Goal: Task Accomplishment & Management: Complete application form

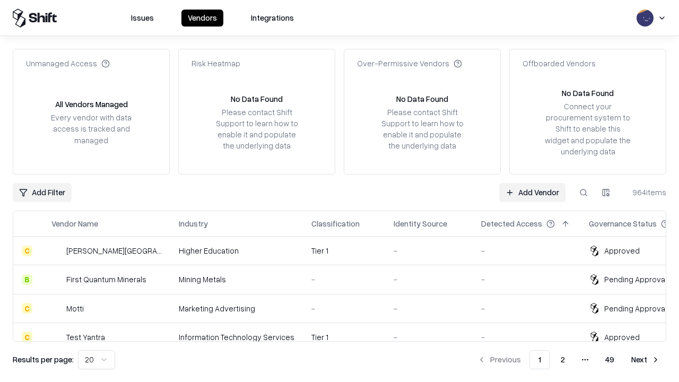
click at [532, 192] on link "Add Vendor" at bounding box center [532, 192] width 66 height 19
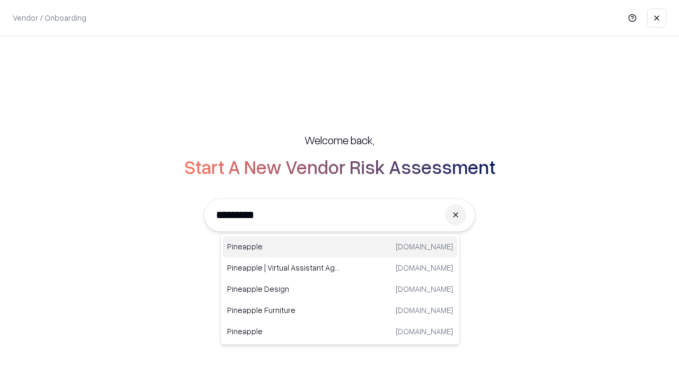
click at [340, 247] on div "Pineapple [DOMAIN_NAME]" at bounding box center [340, 246] width 235 height 21
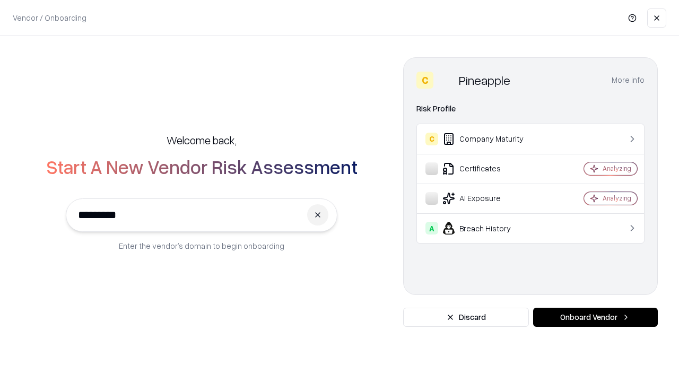
type input "*********"
click at [595, 317] on button "Onboard Vendor" at bounding box center [595, 317] width 125 height 19
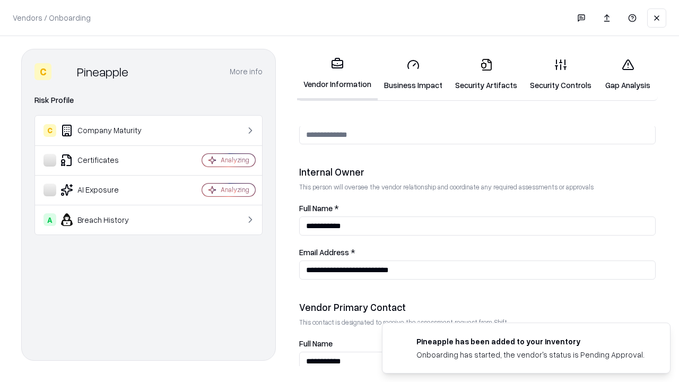
scroll to position [550, 0]
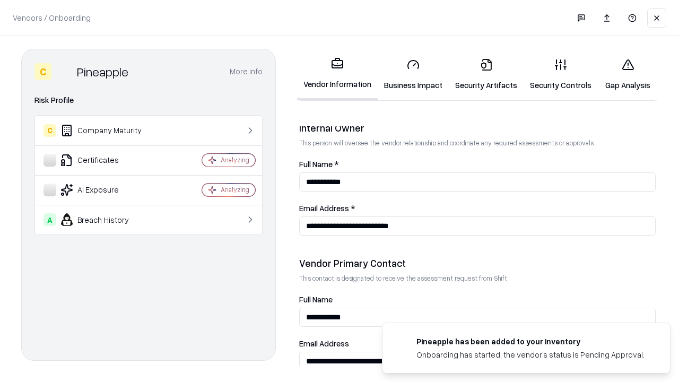
click at [413, 74] on link "Business Impact" at bounding box center [413, 74] width 71 height 49
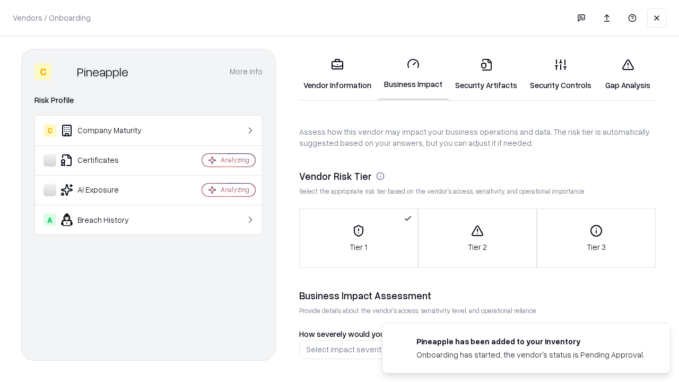
click at [486, 74] on link "Security Artifacts" at bounding box center [486, 74] width 75 height 49
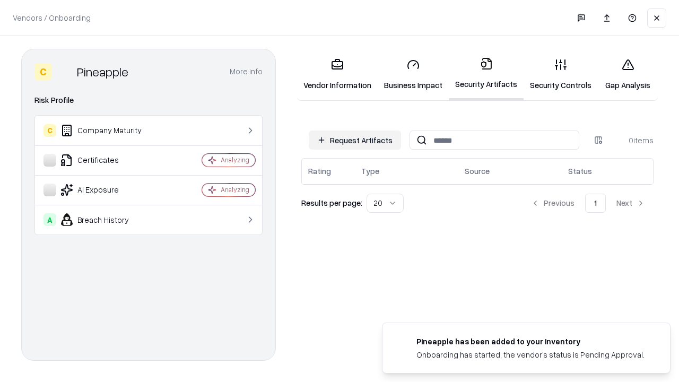
click at [355, 140] on button "Request Artifacts" at bounding box center [355, 140] width 92 height 19
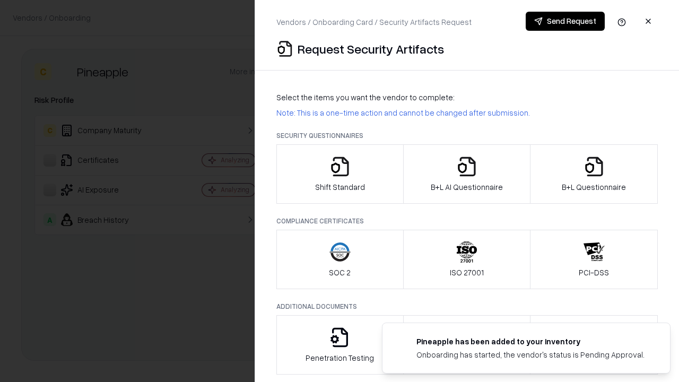
click at [340, 174] on icon "button" at bounding box center [340, 166] width 21 height 21
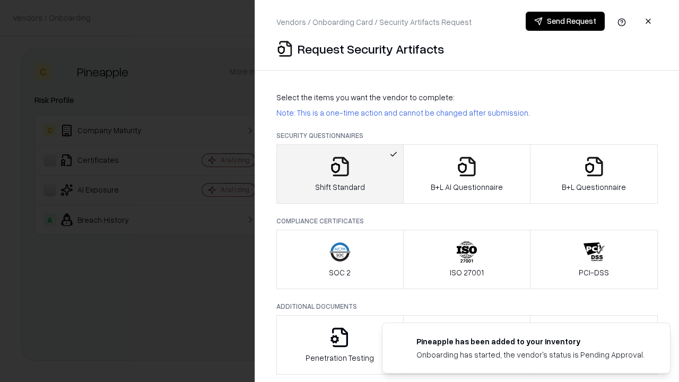
click at [565, 21] on button "Send Request" at bounding box center [565, 21] width 79 height 19
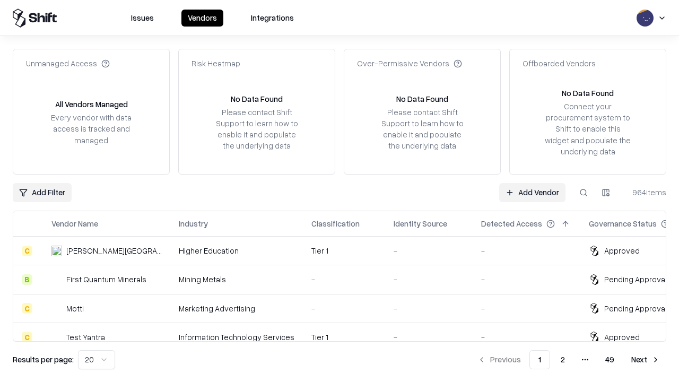
click at [584, 192] on button at bounding box center [583, 192] width 19 height 19
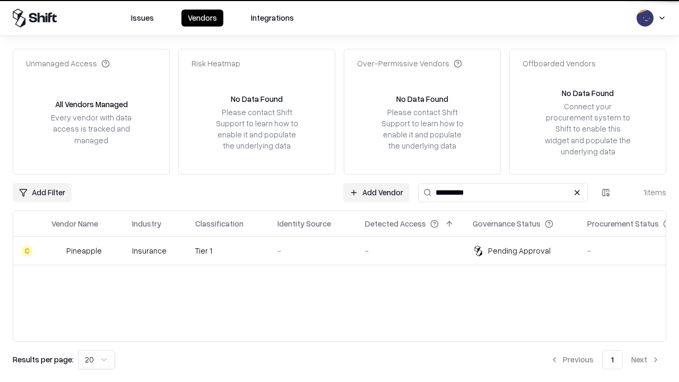
type input "*********"
click at [346, 250] on div "-" at bounding box center [313, 250] width 71 height 11
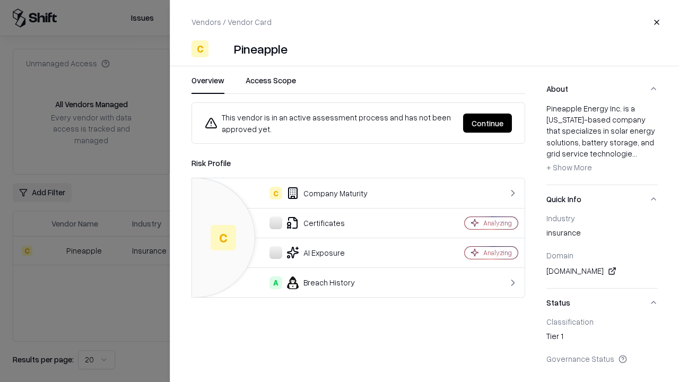
click at [488, 123] on button "Continue" at bounding box center [487, 123] width 49 height 19
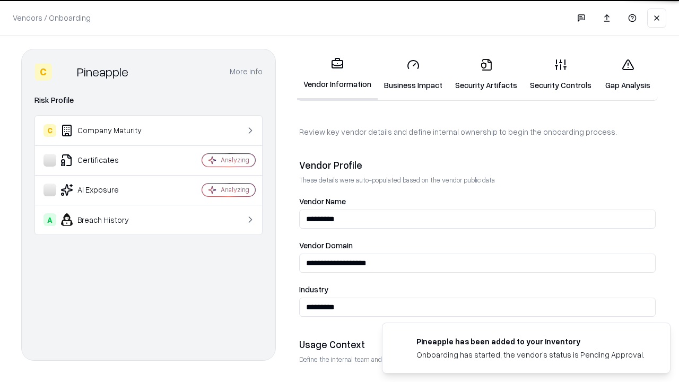
click at [486, 74] on link "Security Artifacts" at bounding box center [486, 74] width 75 height 49
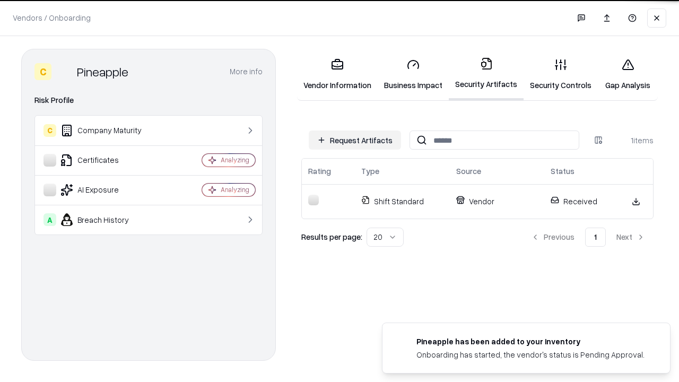
click at [628, 74] on link "Gap Analysis" at bounding box center [628, 74] width 60 height 49
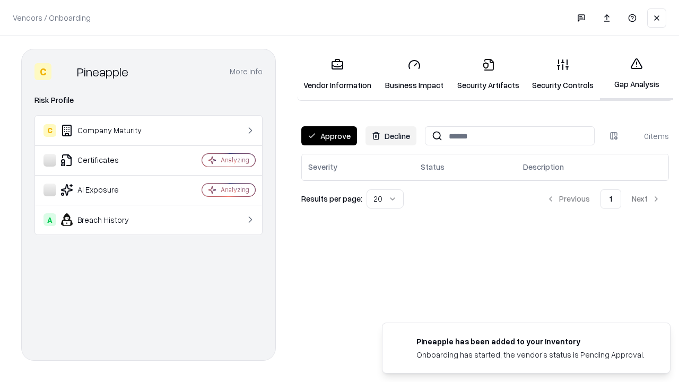
click at [329, 136] on button "Approve" at bounding box center [329, 135] width 56 height 19
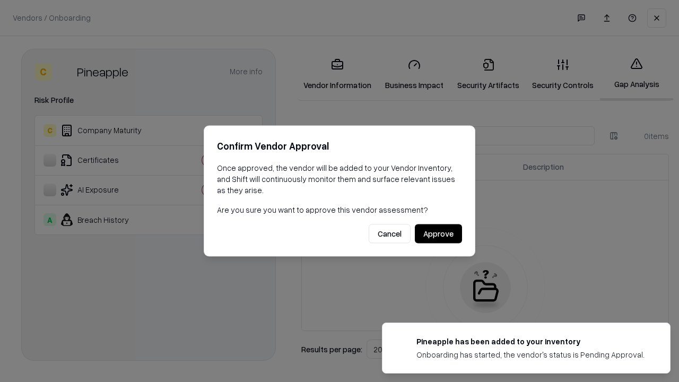
click at [438, 234] on button "Approve" at bounding box center [438, 233] width 47 height 19
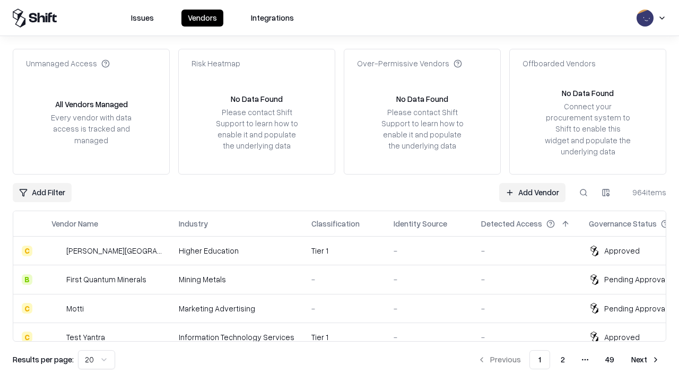
type input "*********"
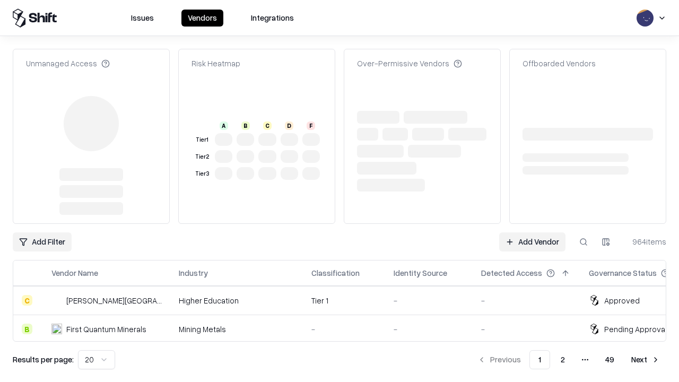
click at [532, 232] on link "Add Vendor" at bounding box center [532, 241] width 66 height 19
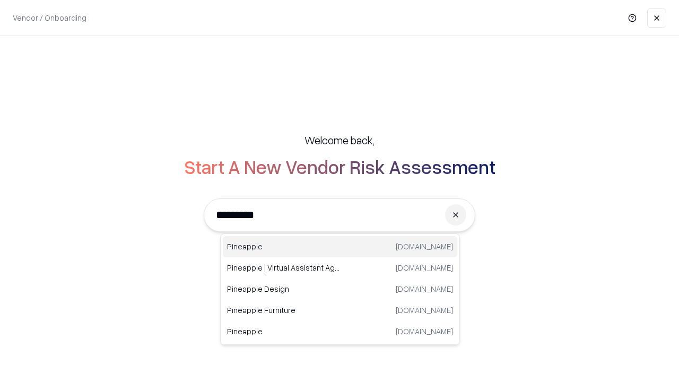
click at [340, 247] on div "Pineapple [DOMAIN_NAME]" at bounding box center [340, 246] width 235 height 21
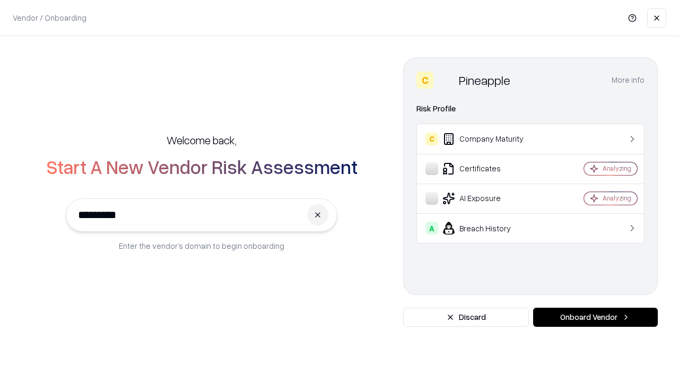
type input "*********"
click at [595, 317] on button "Onboard Vendor" at bounding box center [595, 317] width 125 height 19
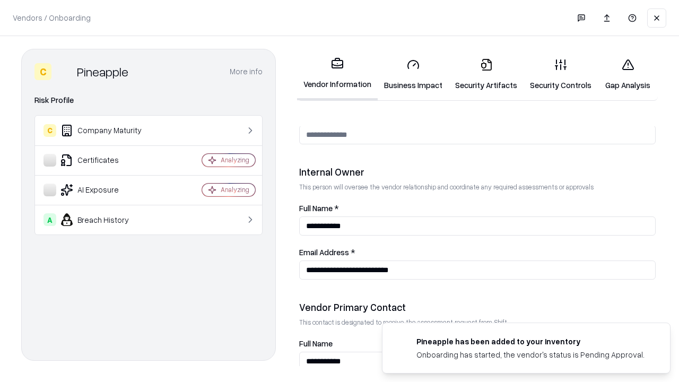
scroll to position [550, 0]
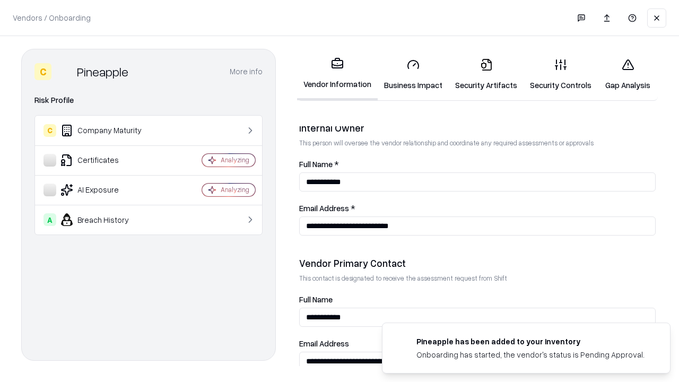
click at [628, 74] on link "Gap Analysis" at bounding box center [628, 74] width 60 height 49
